Goal: Task Accomplishment & Management: Manage account settings

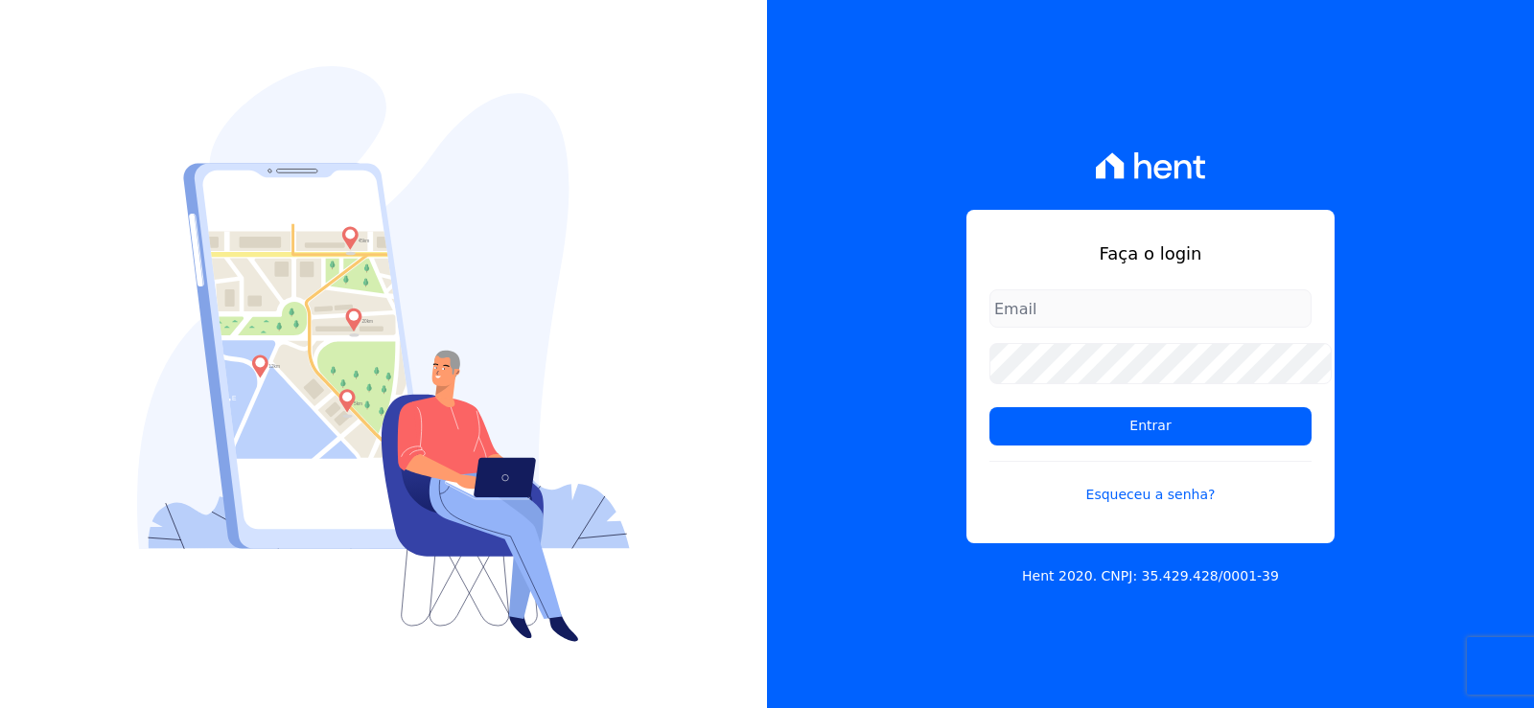
click at [1047, 301] on input "email" at bounding box center [1150, 308] width 322 height 38
type input "cabralempreendimentoscomercial@gmail.com"
click at [1047, 301] on input "cabralempreendimentoscomercial@gmail.com" at bounding box center [1150, 308] width 322 height 38
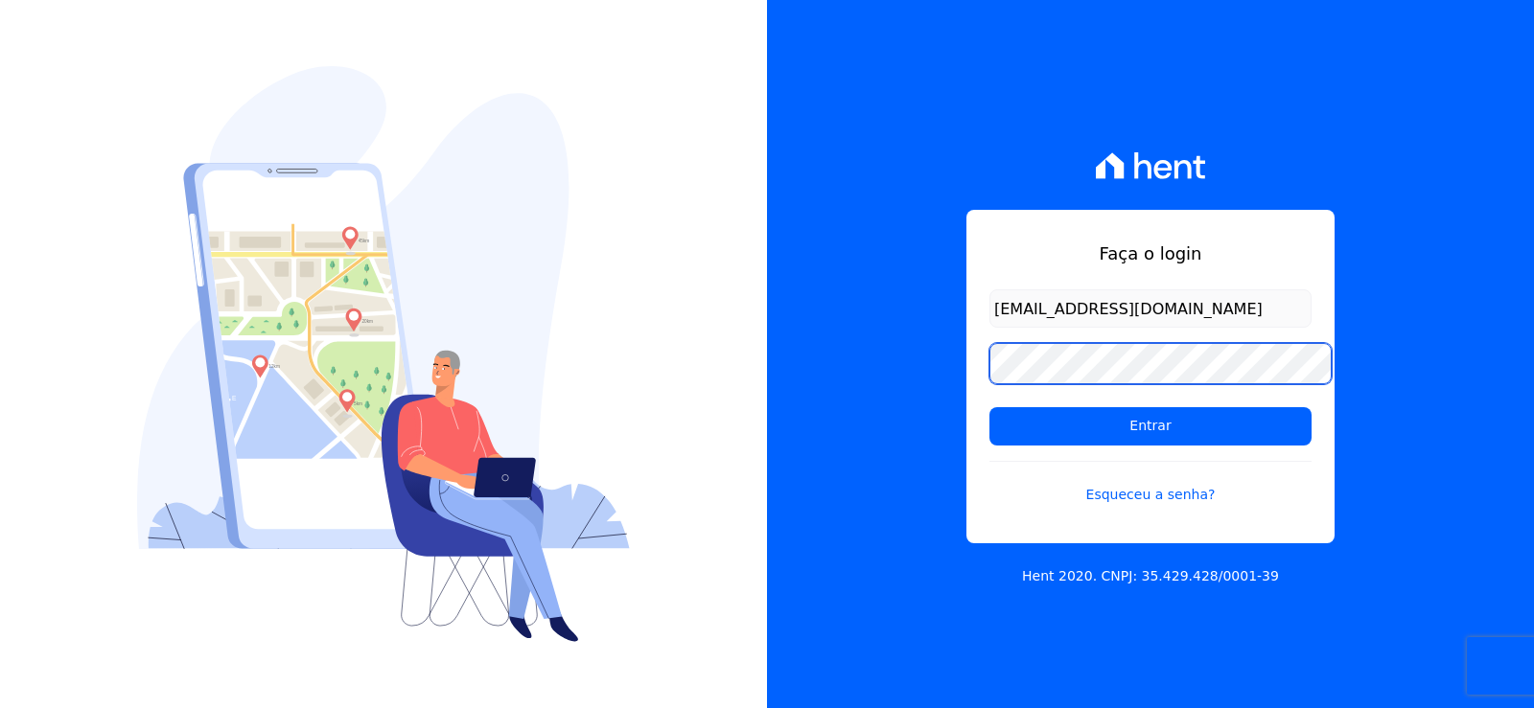
click at [764, 358] on div "Faça o login cabralempreendimentoscomercial@gmail.com Entrar Esqueceu a senha? …" at bounding box center [767, 354] width 1534 height 708
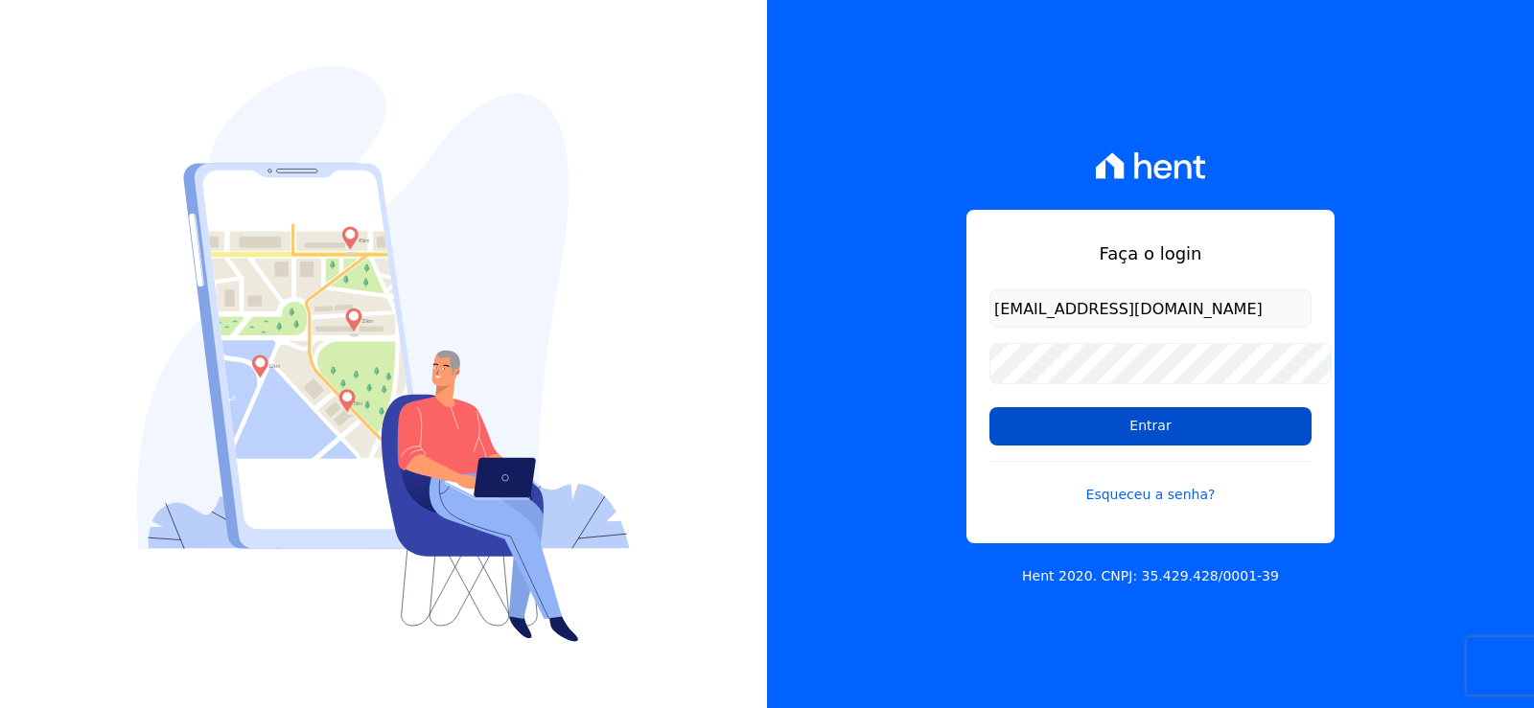
click at [1042, 429] on input "Entrar" at bounding box center [1150, 426] width 322 height 38
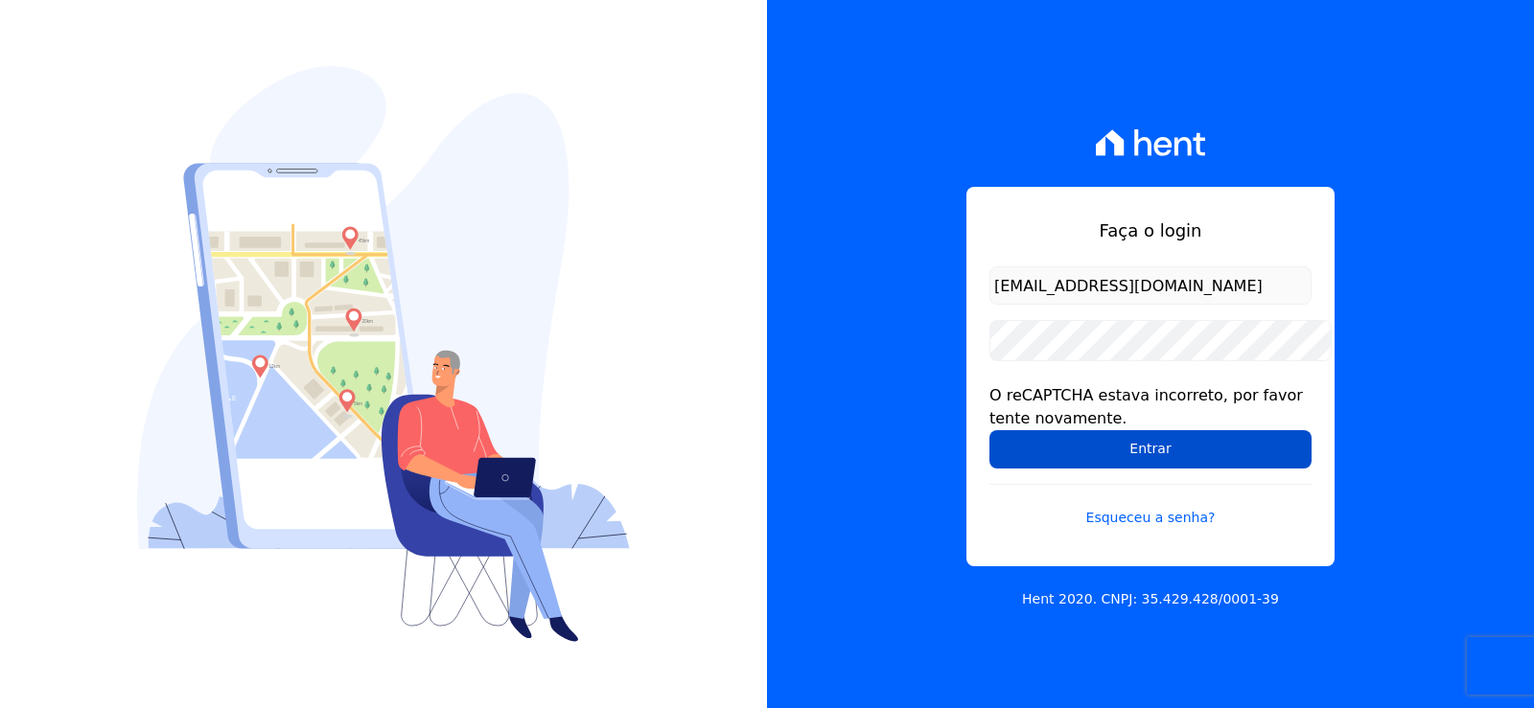
click at [1049, 456] on input "Entrar" at bounding box center [1150, 449] width 322 height 38
